Goal: Transaction & Acquisition: Purchase product/service

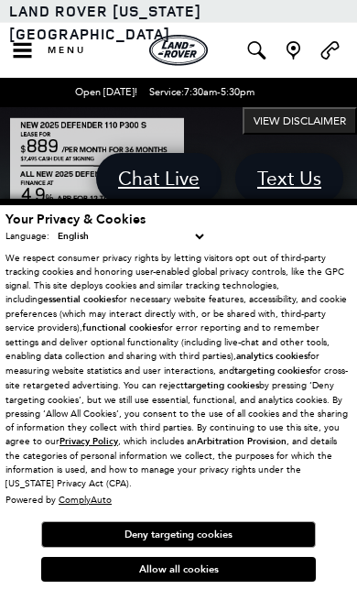
click at [82, 568] on button "Allow all cookies" at bounding box center [178, 569] width 275 height 25
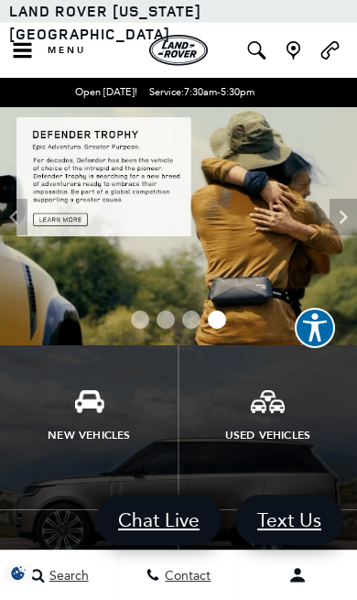
click at [255, 409] on img at bounding box center [268, 401] width 34 height 23
click at [252, 415] on link "Used Vehicles" at bounding box center [268, 428] width 179 height 165
click at [62, 412] on picture at bounding box center [89, 401] width 179 height 23
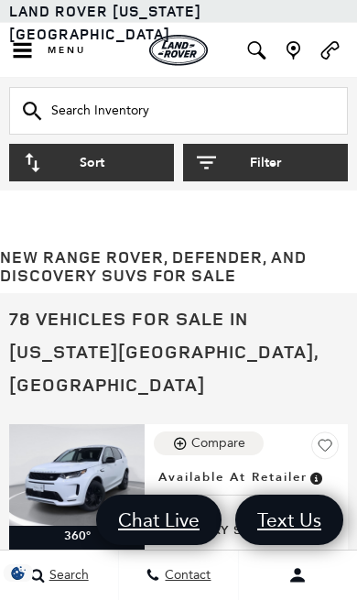
scroll to position [10927, 0]
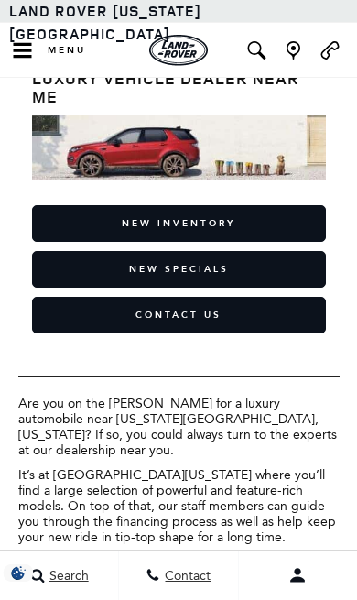
scroll to position [27, 0]
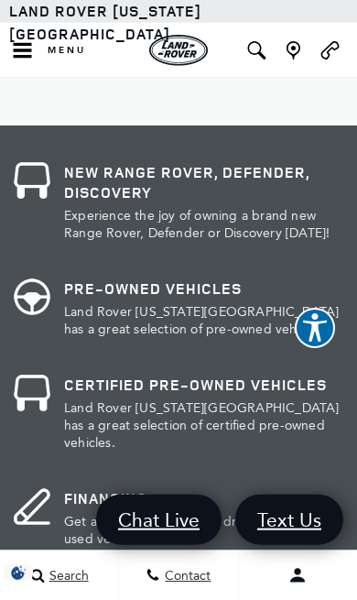
scroll to position [1089, 0]
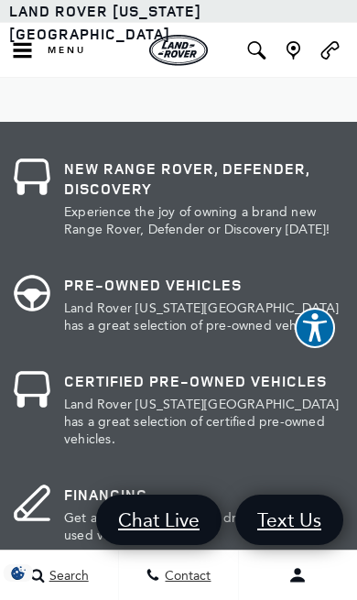
click at [44, 300] on img at bounding box center [32, 293] width 37 height 37
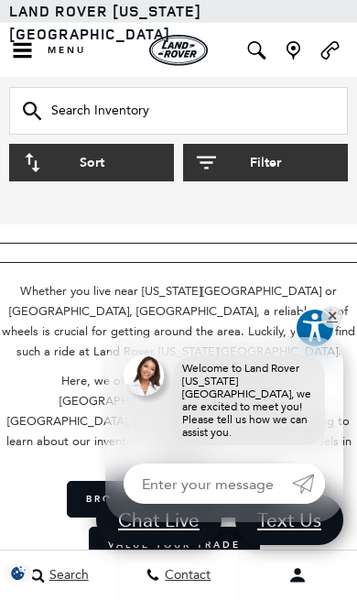
scroll to position [7687, 0]
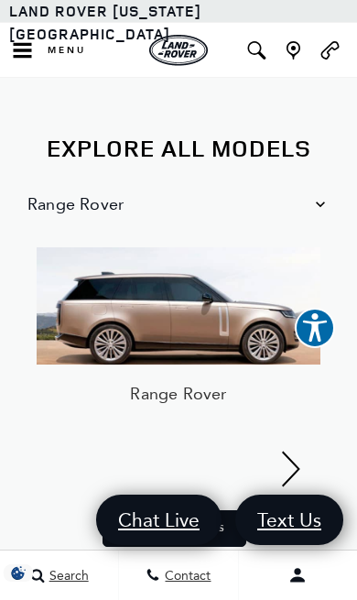
scroll to position [1697, 0]
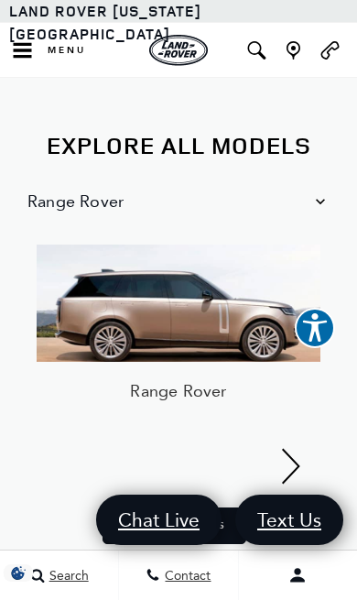
click at [96, 310] on img at bounding box center [179, 303] width 284 height 117
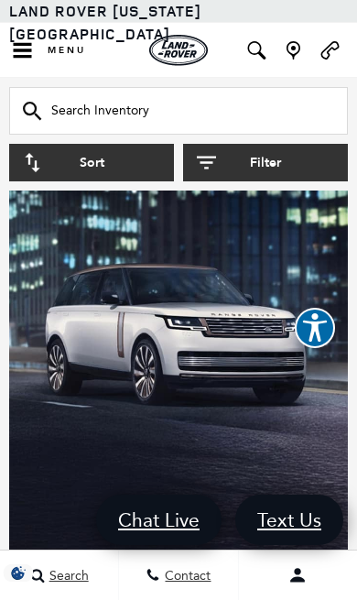
scroll to position [268, 0]
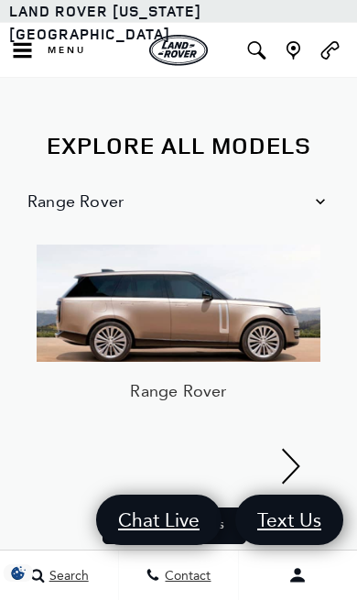
click at [146, 514] on link "View Vehicles" at bounding box center [175, 526] width 144 height 37
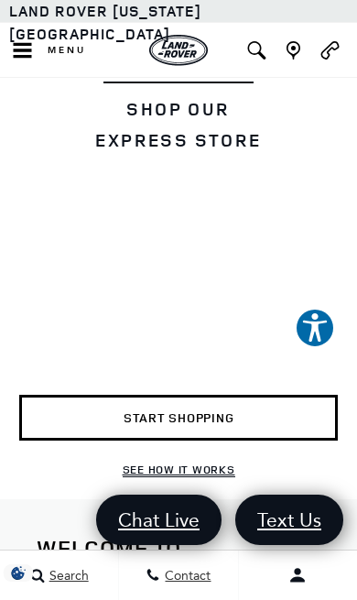
scroll to position [2263, 0]
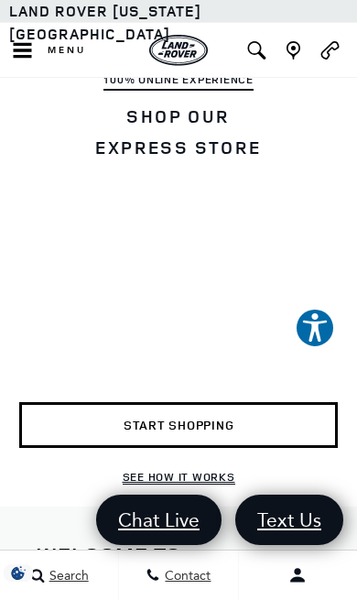
click at [115, 402] on link "Start Shopping" at bounding box center [178, 425] width 319 height 46
